Goal: Check status: Check status

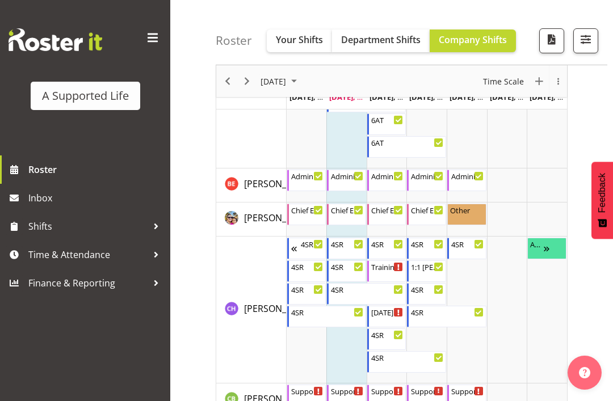
scroll to position [1131, 0]
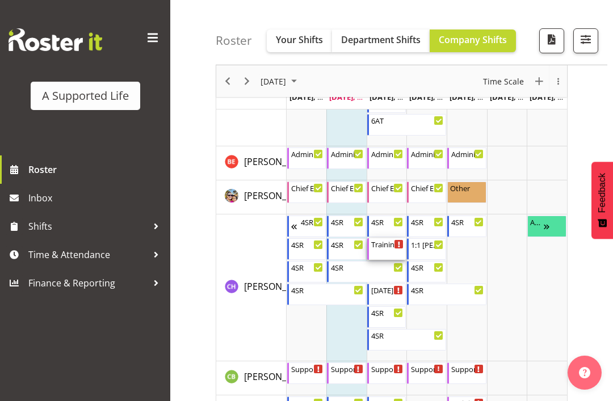
click at [387, 247] on div "Training- Active Support" at bounding box center [387, 243] width 33 height 11
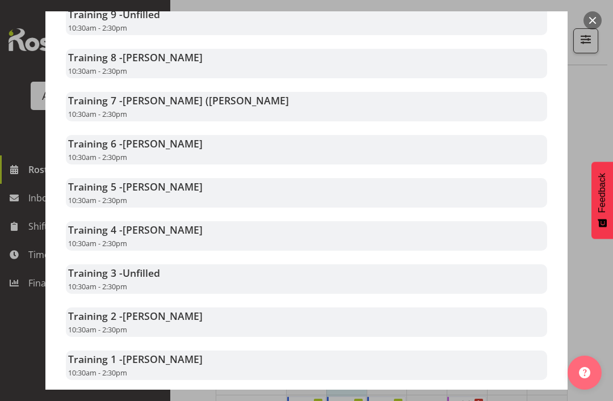
scroll to position [845, 0]
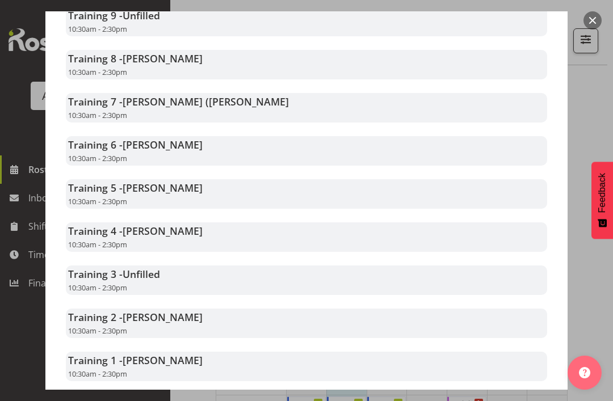
click at [602, 129] on div at bounding box center [306, 200] width 613 height 401
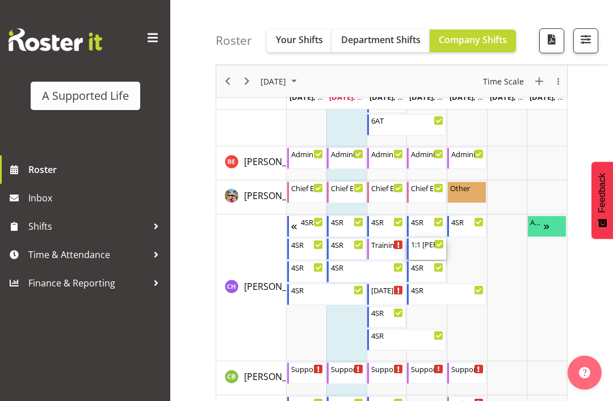
click at [430, 244] on div "1:1 [PERSON_NAME] Support" at bounding box center [427, 243] width 33 height 11
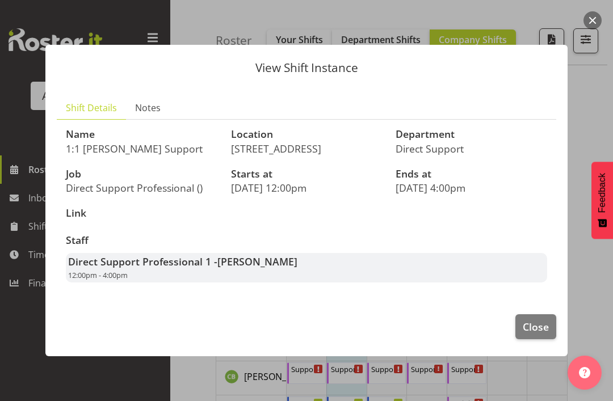
click at [539, 334] on span "Close" at bounding box center [536, 327] width 26 height 15
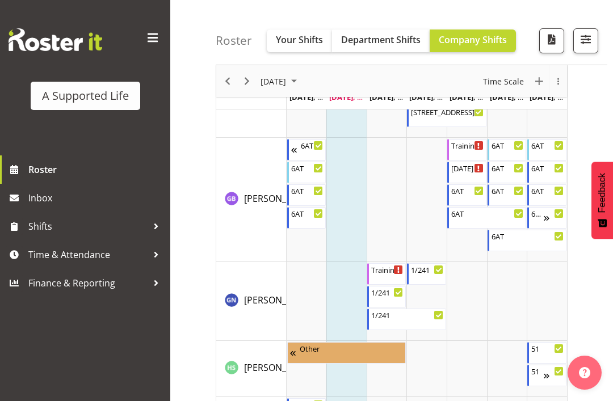
scroll to position [2573, 0]
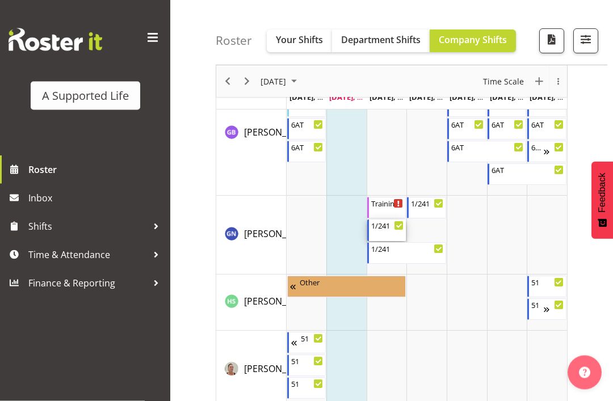
click at [392, 229] on div "1/241" at bounding box center [387, 225] width 33 height 11
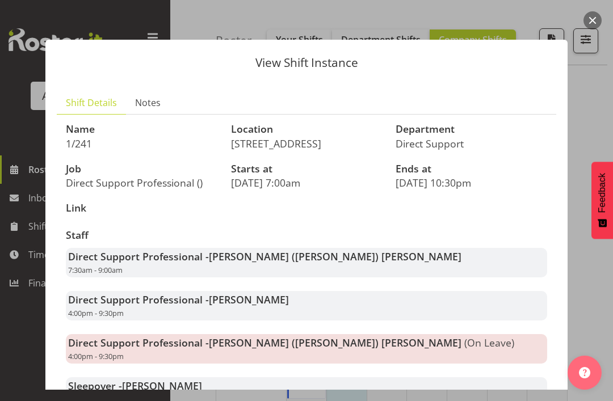
click at [595, 24] on button "button" at bounding box center [592, 20] width 18 height 18
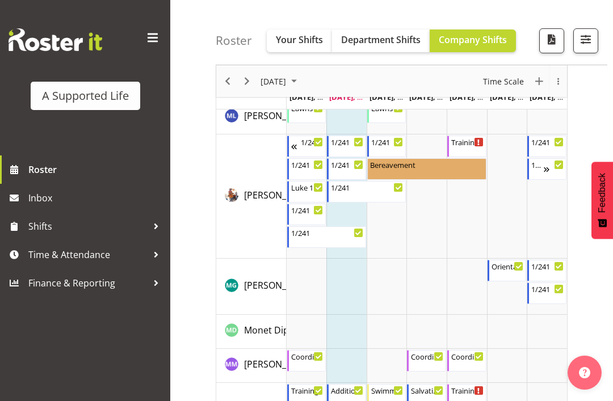
scroll to position [4488, 0]
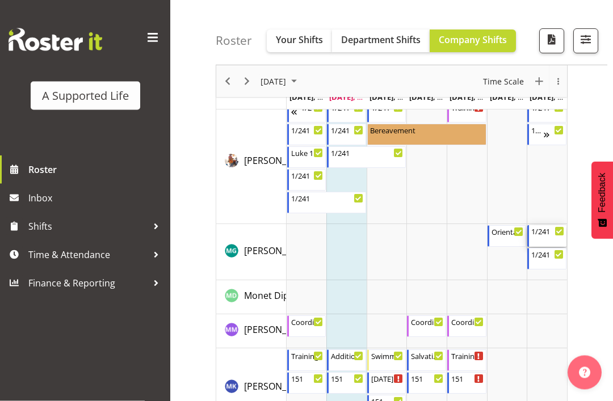
click at [546, 240] on div "1/241 10:00 AM - 4:00 PM" at bounding box center [547, 237] width 33 height 22
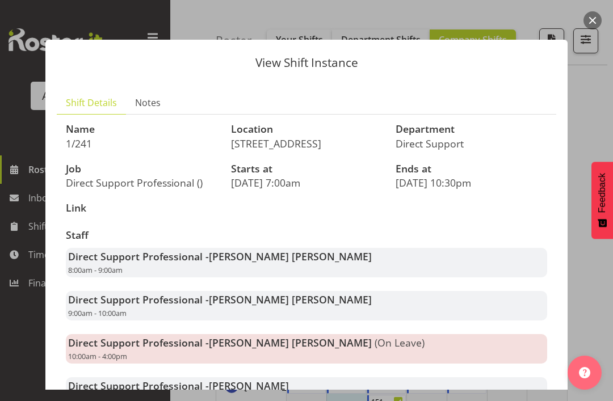
scroll to position [0, 0]
click at [590, 21] on button "button" at bounding box center [592, 20] width 18 height 18
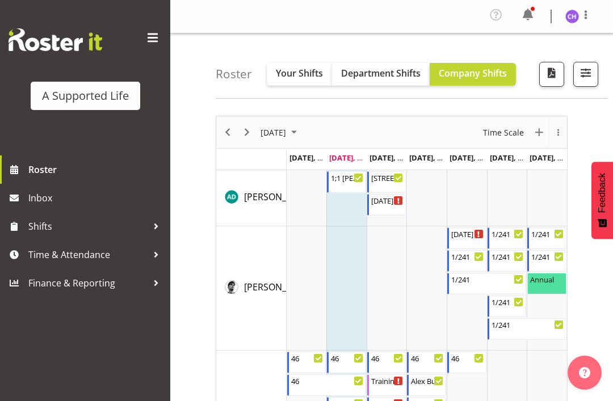
scroll to position [15, 0]
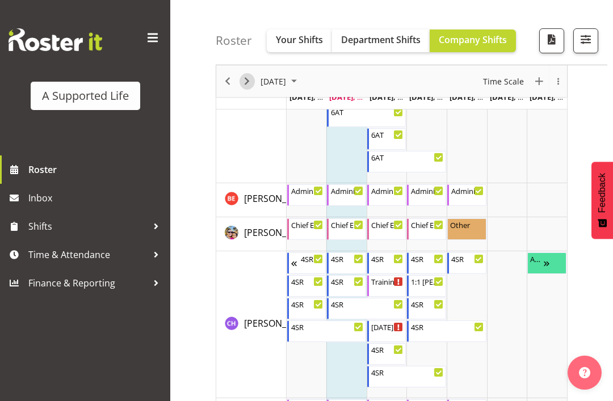
click at [244, 85] on span "Next" at bounding box center [247, 81] width 14 height 14
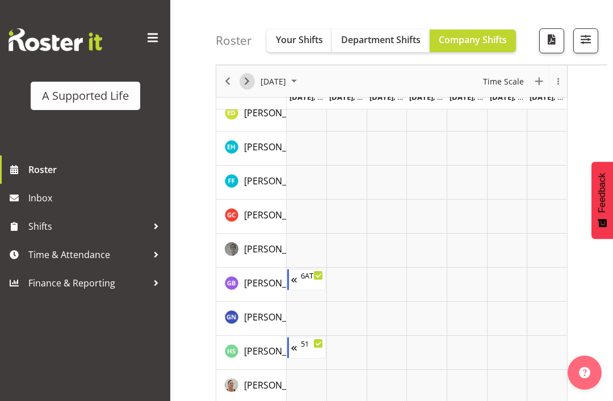
scroll to position [124, 0]
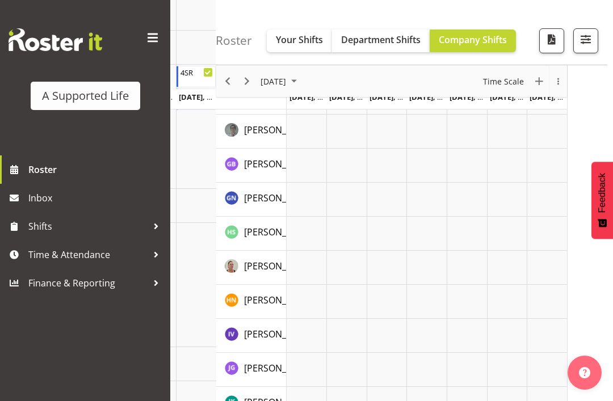
scroll to position [124, 0]
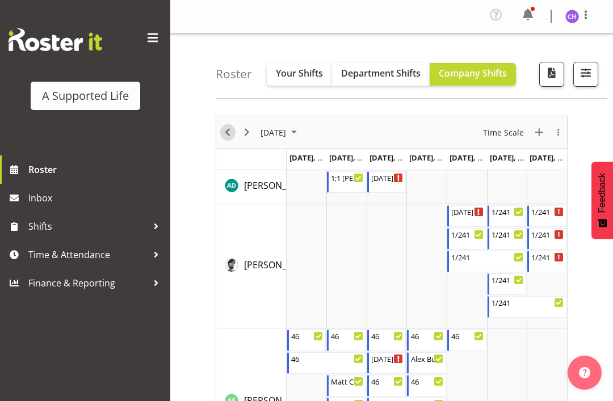
click at [226, 135] on span "Previous" at bounding box center [228, 132] width 14 height 14
click at [229, 134] on span "Previous" at bounding box center [228, 132] width 14 height 14
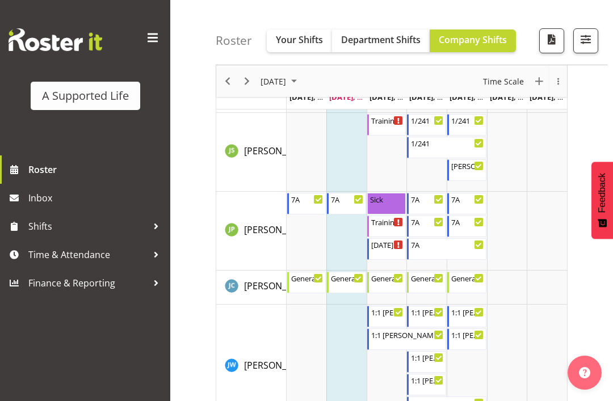
scroll to position [3181, 0]
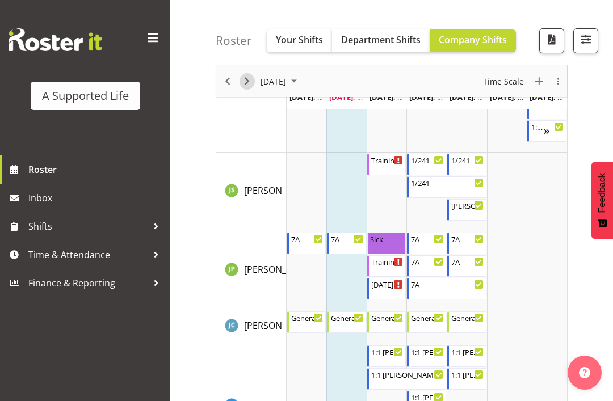
click at [249, 85] on span "Next" at bounding box center [247, 81] width 14 height 14
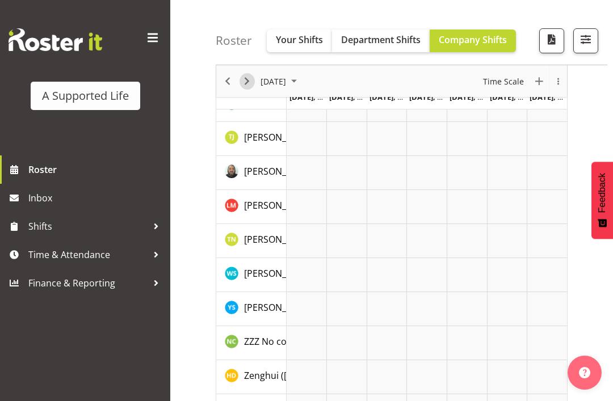
scroll to position [124, 0]
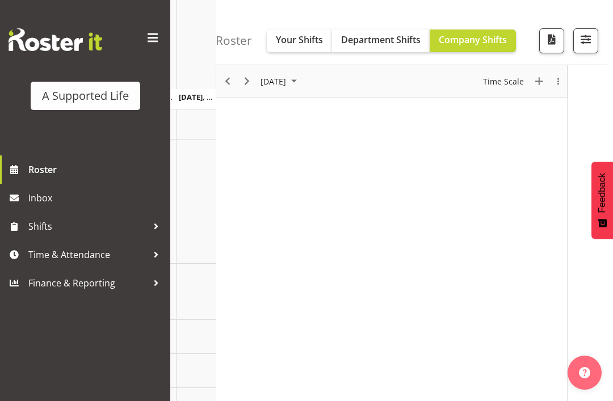
scroll to position [124, 0]
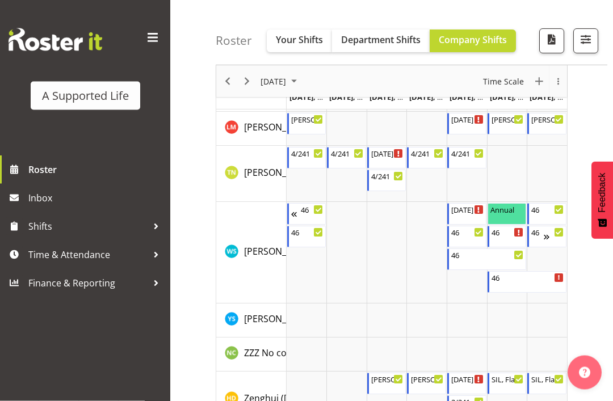
scroll to position [5835, 0]
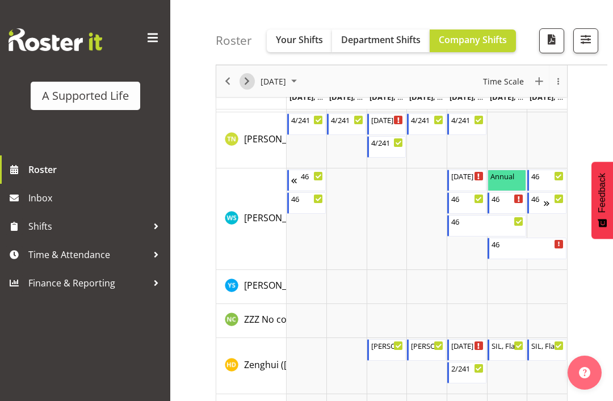
click at [247, 84] on span "Next" at bounding box center [247, 81] width 14 height 14
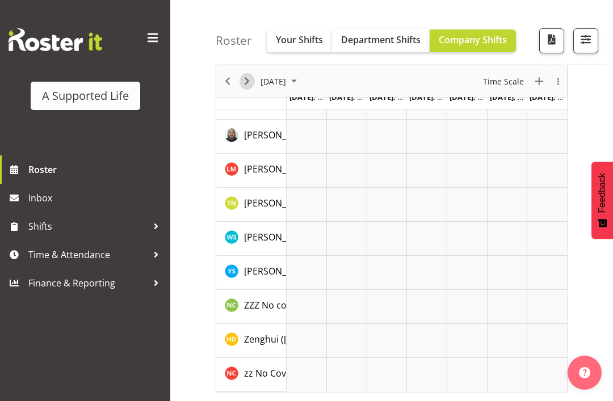
scroll to position [124, 0]
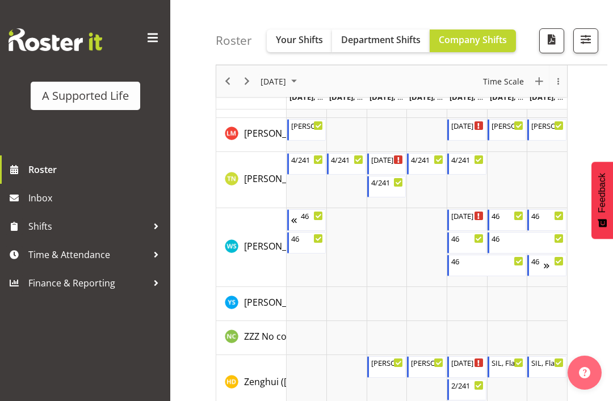
scroll to position [5767, 0]
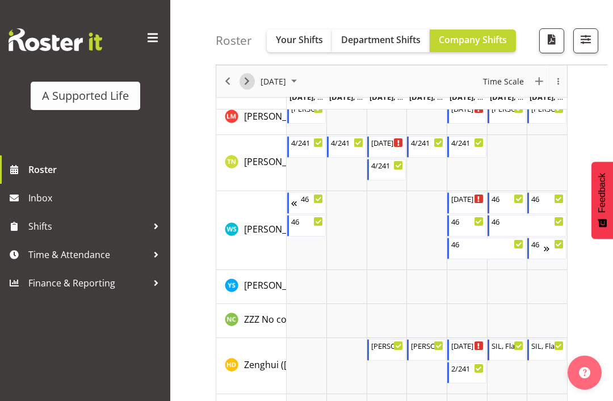
click at [240, 87] on span "Next" at bounding box center [247, 81] width 14 height 14
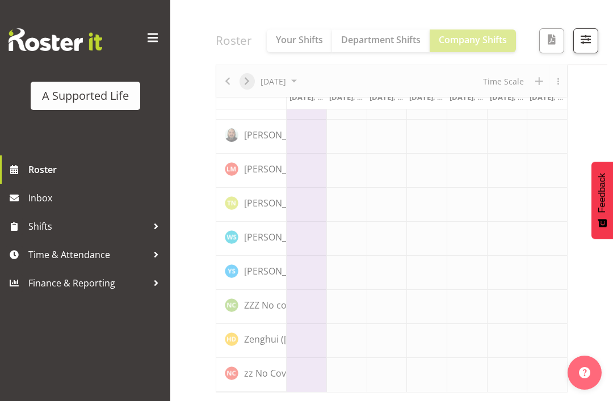
scroll to position [124, 0]
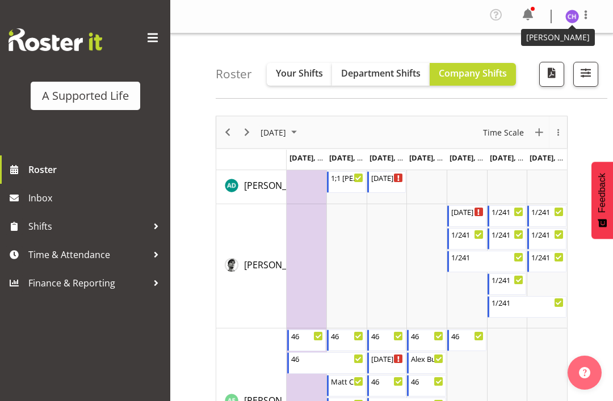
click at [572, 18] on img at bounding box center [572, 17] width 14 height 14
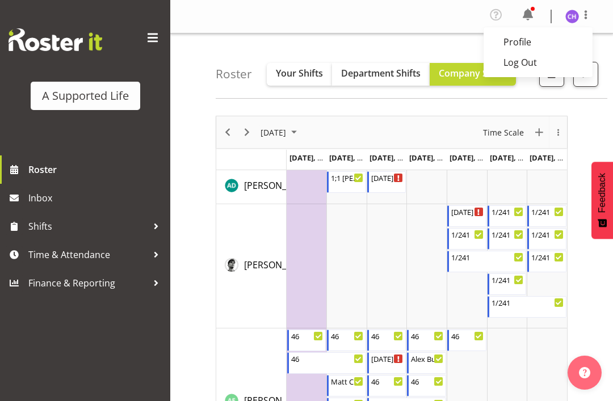
click at [517, 64] on link "Log Out" at bounding box center [538, 62] width 109 height 20
